Goal: Task Accomplishment & Management: Use online tool/utility

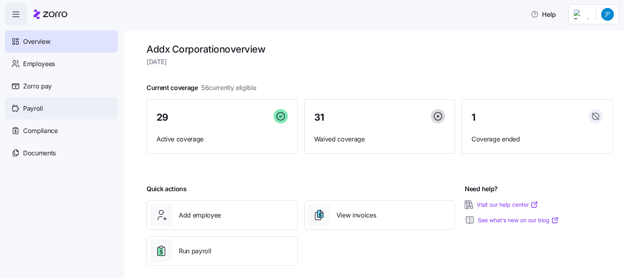
click at [41, 107] on span "Payroll" at bounding box center [33, 108] width 20 height 10
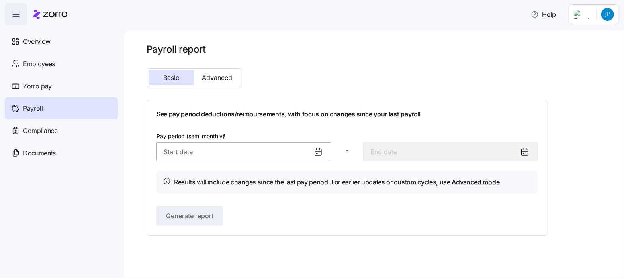
click at [186, 153] on input "Pay period (semi monthly) *" at bounding box center [243, 151] width 175 height 19
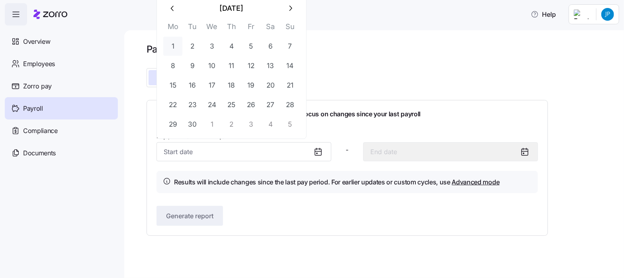
click at [172, 44] on button "1" at bounding box center [172, 46] width 19 height 19
type input "[DATE]"
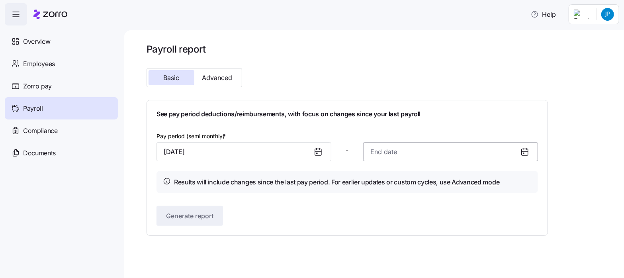
click at [375, 151] on input at bounding box center [450, 151] width 175 height 19
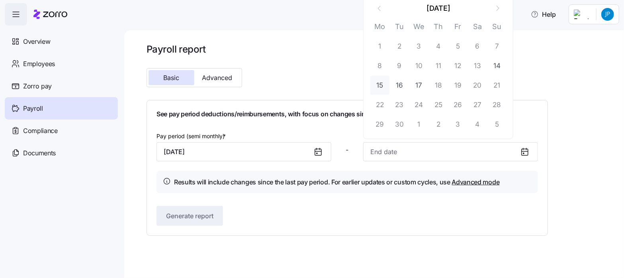
click at [379, 83] on button "15" at bounding box center [379, 85] width 19 height 19
type input "[DATE]"
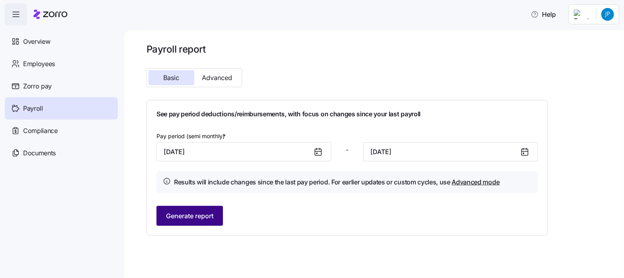
click at [185, 214] on span "Generate report" at bounding box center [189, 216] width 47 height 10
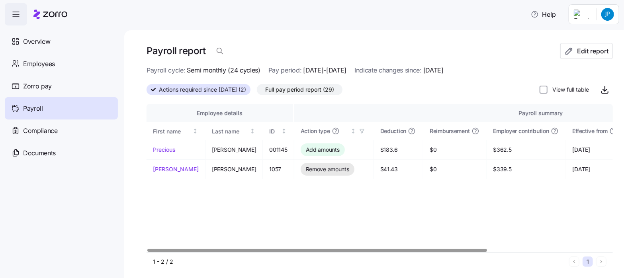
click at [305, 90] on span "Full pay period report (29)" at bounding box center [299, 89] width 69 height 10
click at [257, 92] on input "Full pay period report (29)" at bounding box center [257, 92] width 0 height 0
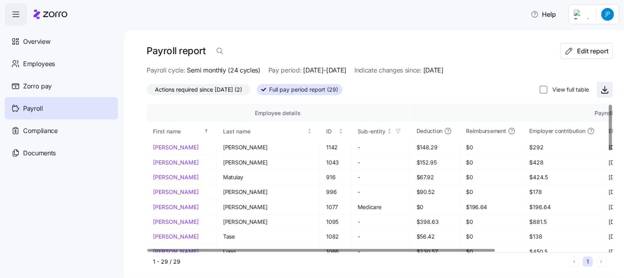
click at [600, 89] on icon "button" at bounding box center [605, 90] width 10 height 10
